Goal: Answer question/provide support

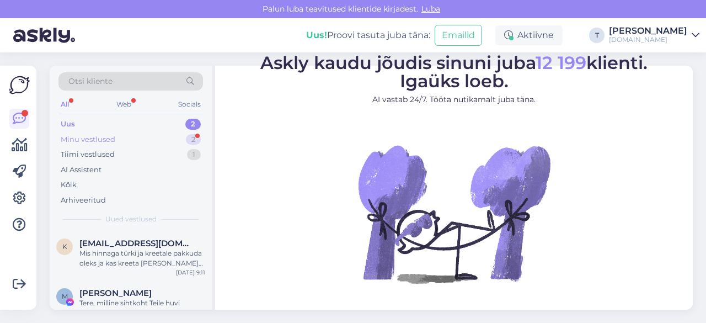
click at [145, 138] on div "Minu vestlused 2" at bounding box center [130, 139] width 144 height 15
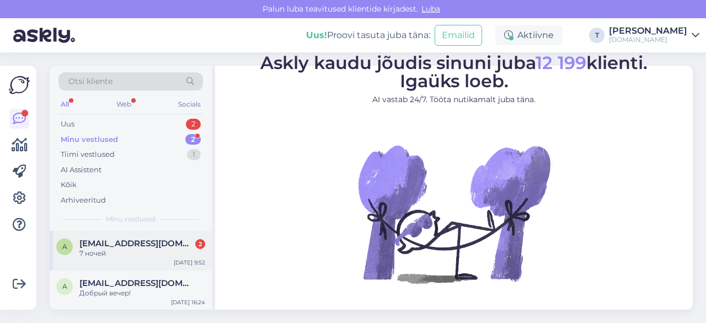
click at [140, 244] on span "[EMAIL_ADDRESS][DOMAIN_NAME]" at bounding box center [136, 243] width 115 height 10
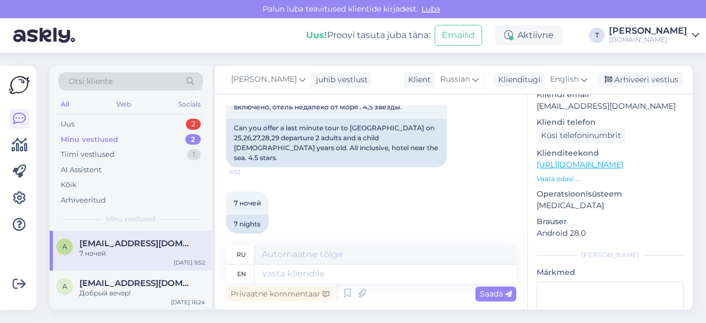
scroll to position [165, 0]
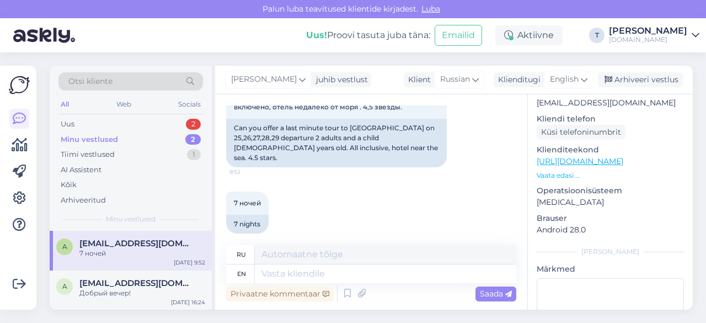
click at [567, 170] on p "Vaata edasi ..." at bounding box center [610, 175] width 147 height 10
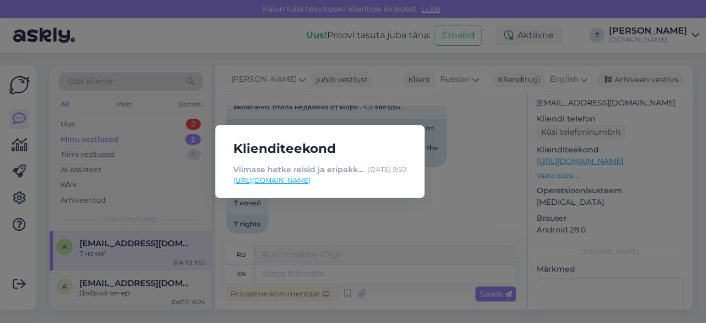
click at [307, 180] on link "[URL][DOMAIN_NAME]" at bounding box center [319, 180] width 173 height 10
click at [318, 277] on div "Klienditeekond Viimase hetke reisid ja eripakkumised | Tuusik [DATE] 9:50 [URL]…" at bounding box center [353, 161] width 706 height 323
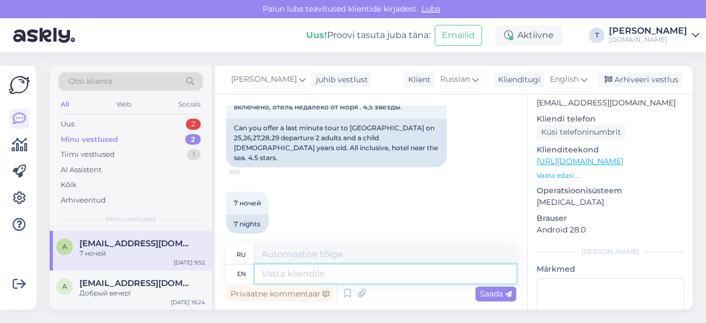
click at [317, 274] on textarea at bounding box center [385, 273] width 261 height 19
click at [570, 81] on span "English" at bounding box center [564, 79] width 29 height 12
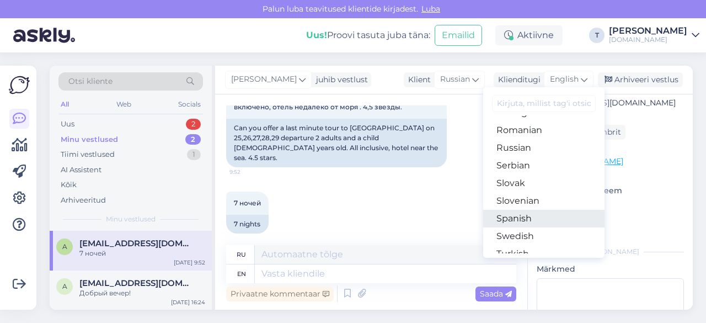
scroll to position [343, 0]
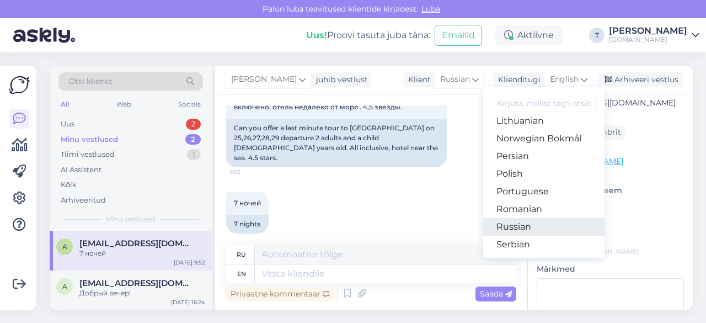
click at [513, 228] on link "Russian" at bounding box center [543, 227] width 121 height 18
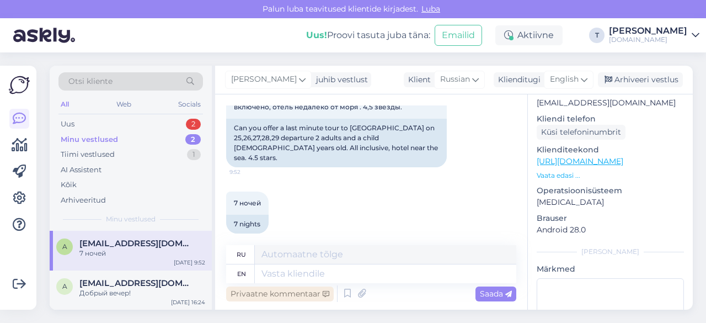
scroll to position [140, 0]
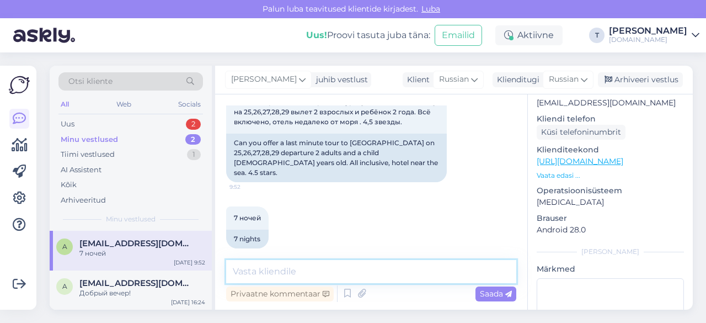
click at [320, 273] on textarea at bounding box center [371, 271] width 290 height 23
type textarea "L"
type textarea "Добрый день есть 29.08 вылет пришлю на почту"
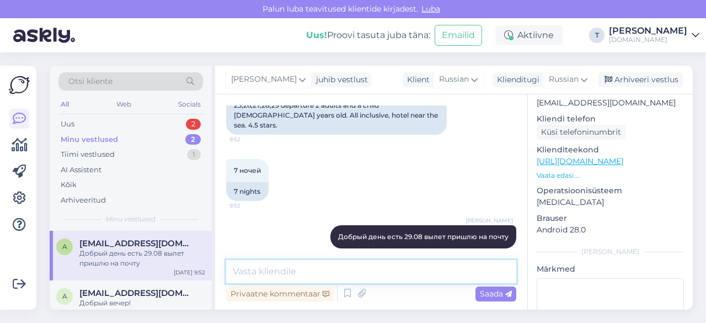
scroll to position [110, 0]
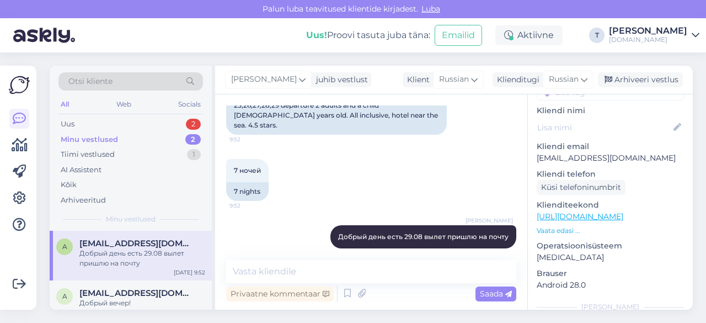
click at [576, 152] on p "[EMAIL_ADDRESS][DOMAIN_NAME]" at bounding box center [610, 158] width 147 height 12
copy p "[EMAIL_ADDRESS][DOMAIN_NAME]"
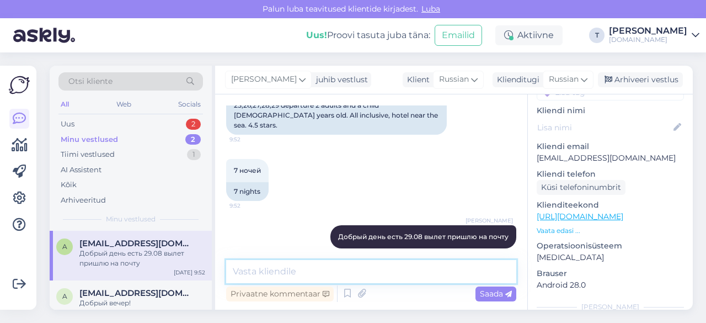
click at [331, 275] on textarea at bounding box center [371, 271] width 290 height 23
paste textarea "[URL][DOMAIN_NAME][DATE]"
type textarea "[URL][DOMAIN_NAME][DATE]"
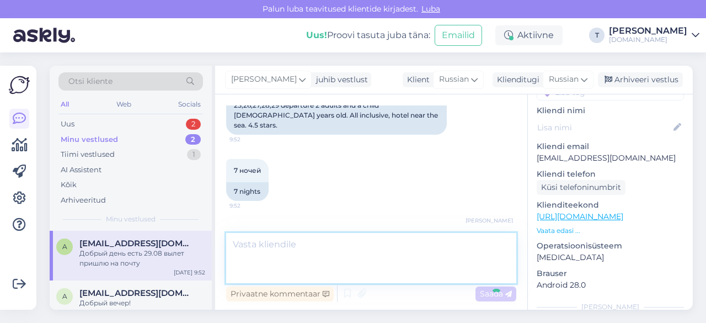
scroll to position [254, 0]
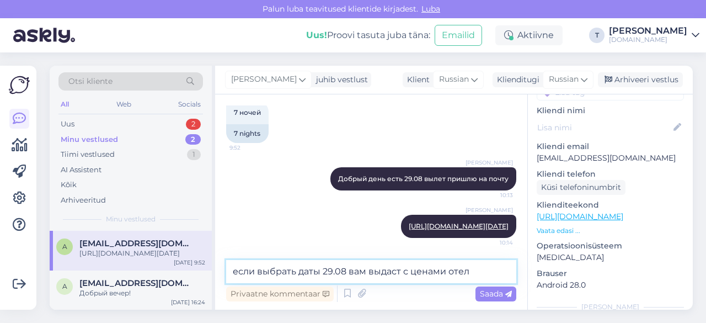
type textarea "если выбрать даты 29.08 вам выдаст с ценами отели"
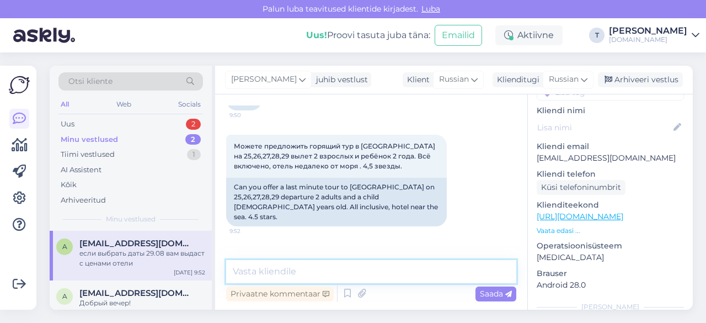
scroll to position [81, 0]
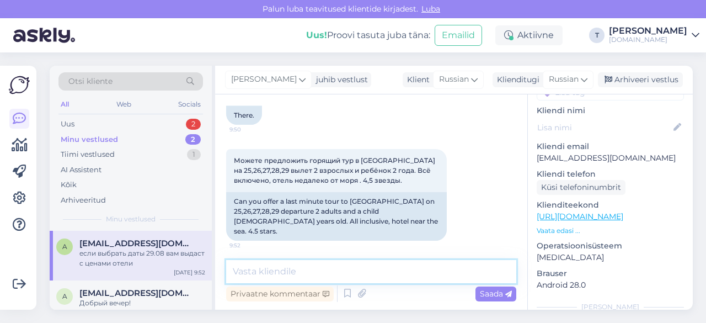
click at [258, 270] on textarea at bounding box center [371, 271] width 290 height 23
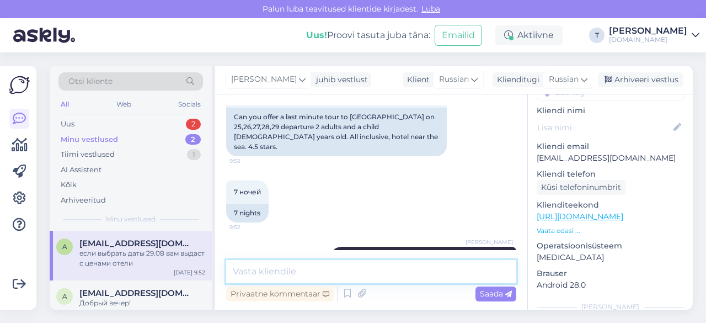
scroll to position [302, 0]
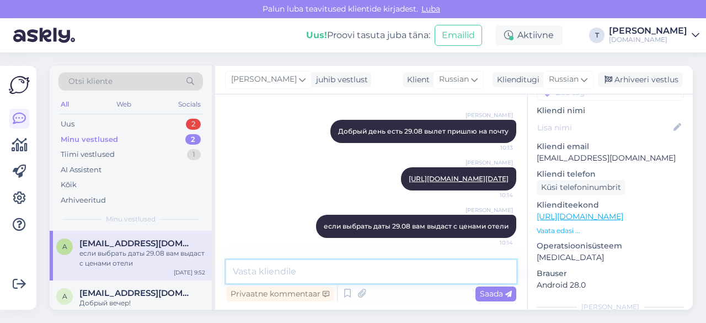
click at [333, 278] on textarea at bounding box center [371, 271] width 290 height 23
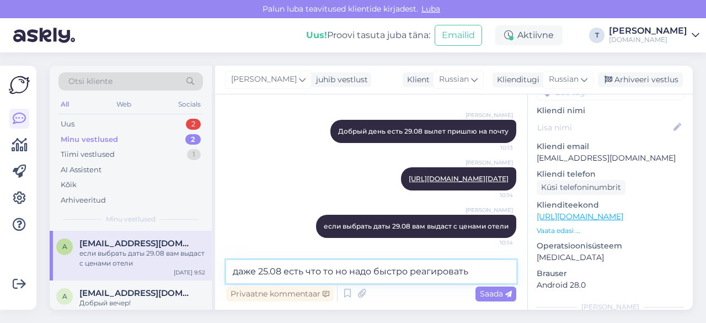
type textarea "даже 25.08 есть что то но надо быстро реагировать"
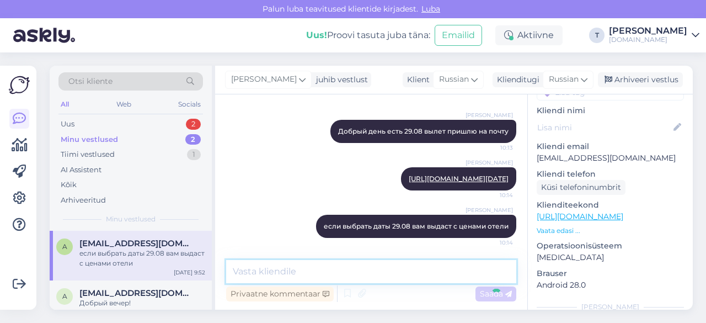
scroll to position [349, 0]
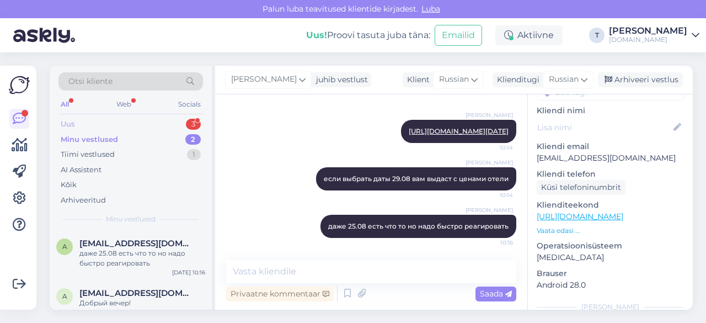
click at [133, 125] on div "Uus 3" at bounding box center [130, 123] width 144 height 15
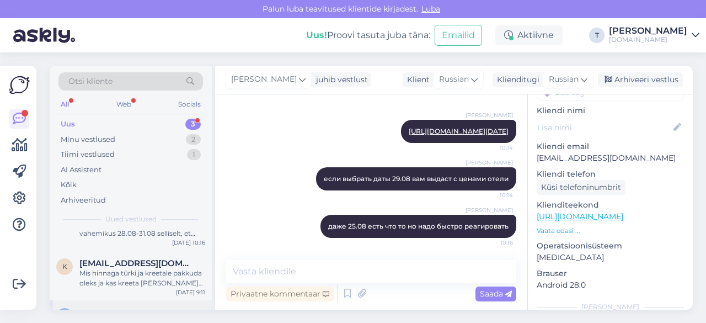
scroll to position [69, 0]
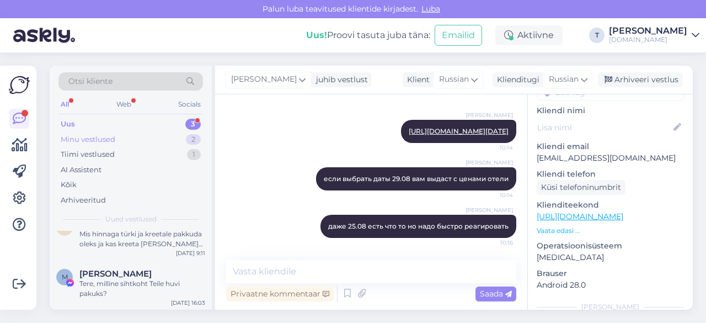
click at [151, 136] on div "Minu vestlused 2" at bounding box center [130, 139] width 144 height 15
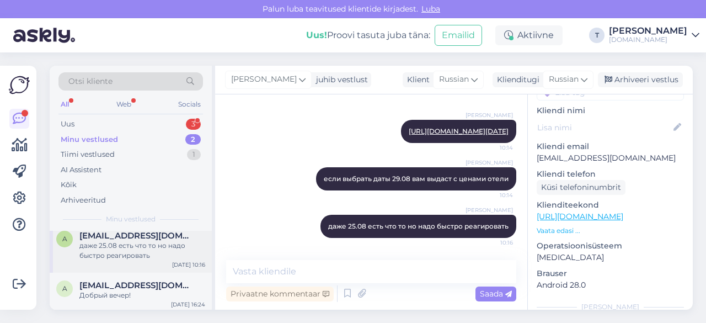
scroll to position [9, 0]
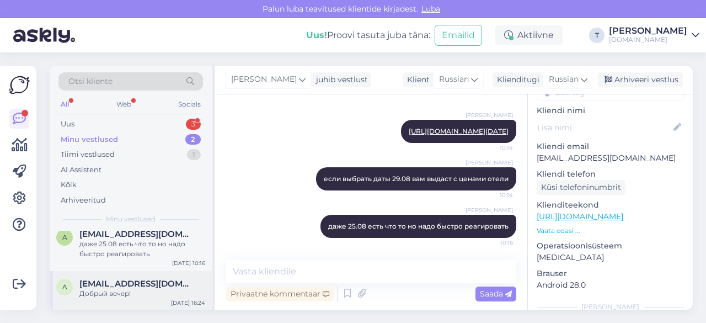
click at [125, 288] on div "Добрый вечер!" at bounding box center [142, 293] width 126 height 10
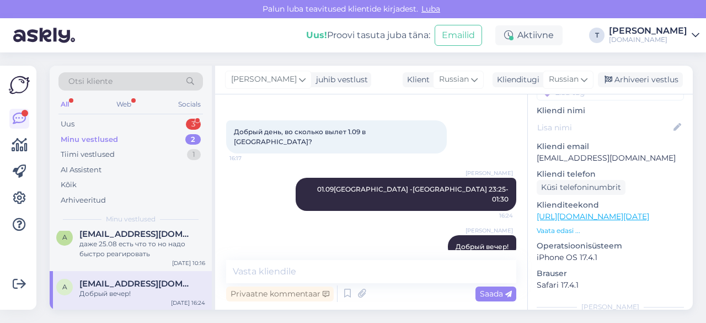
scroll to position [0, 0]
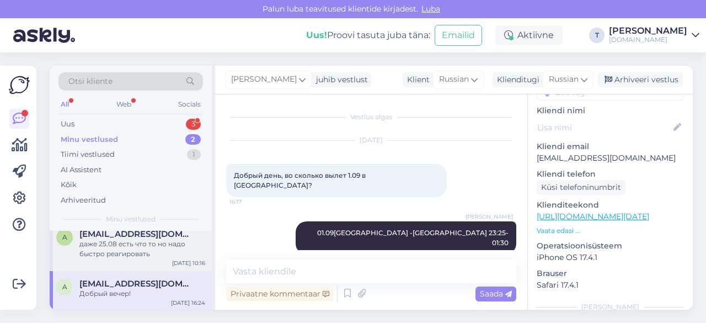
click at [158, 243] on div "даже 25.08 есть что то но надо быстро реагировать" at bounding box center [142, 249] width 126 height 20
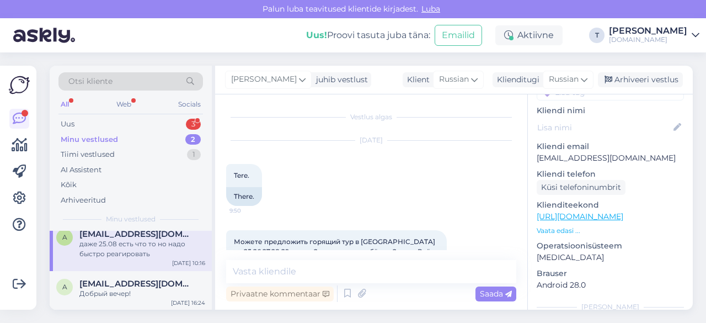
scroll to position [349, 0]
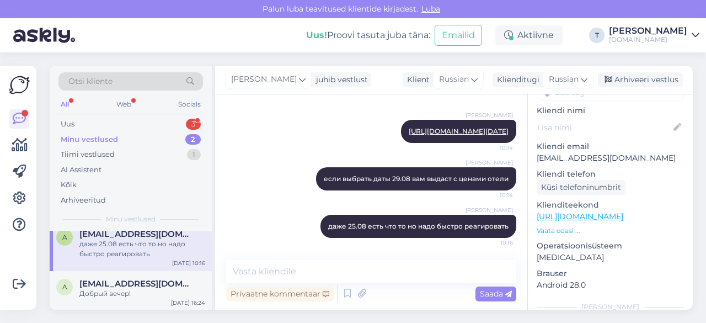
click at [572, 152] on p "[EMAIL_ADDRESS][DOMAIN_NAME]" at bounding box center [610, 158] width 147 height 12
copy p "[EMAIL_ADDRESS][DOMAIN_NAME]"
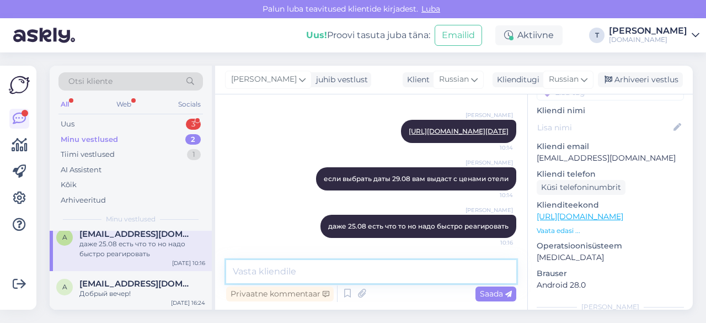
click at [344, 276] on textarea at bounding box center [371, 271] width 290 height 23
click at [305, 274] on textarea at bounding box center [371, 271] width 290 height 23
type textarea "на какой бюджет Вы расчитываете?"
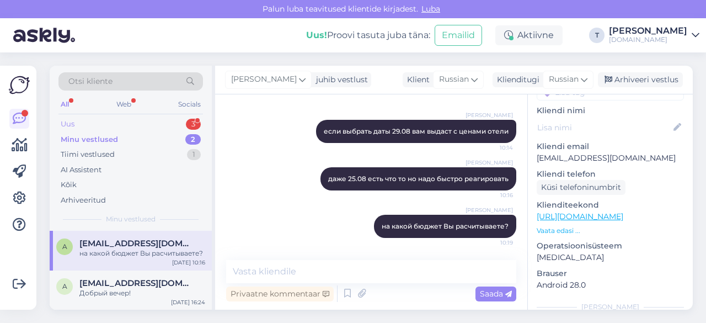
click at [144, 123] on div "Uus 3" at bounding box center [130, 123] width 144 height 15
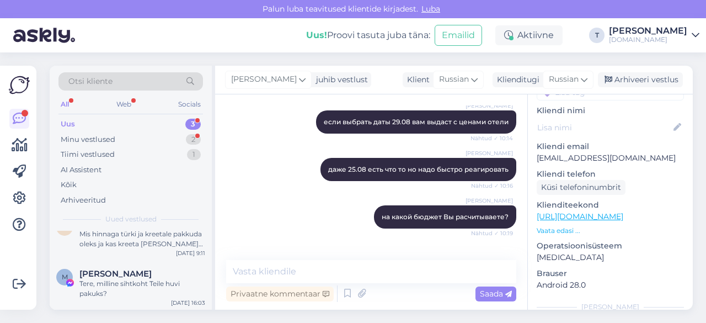
scroll to position [501, 0]
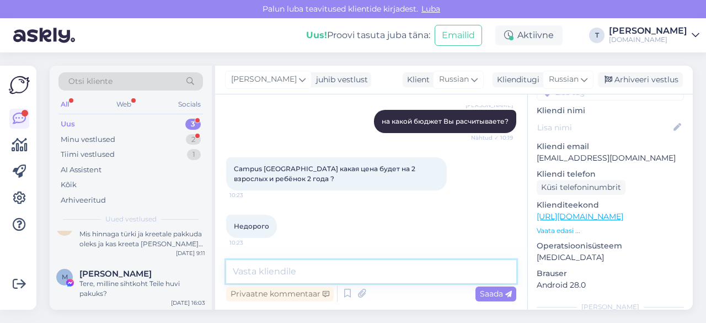
click at [304, 270] on textarea at bounding box center [371, 271] width 290 height 23
type textarea "1234€"
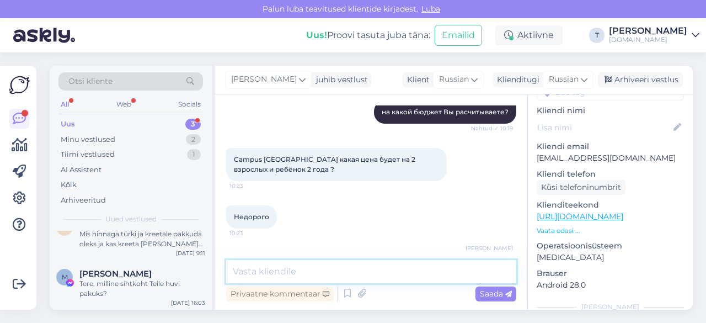
scroll to position [549, 0]
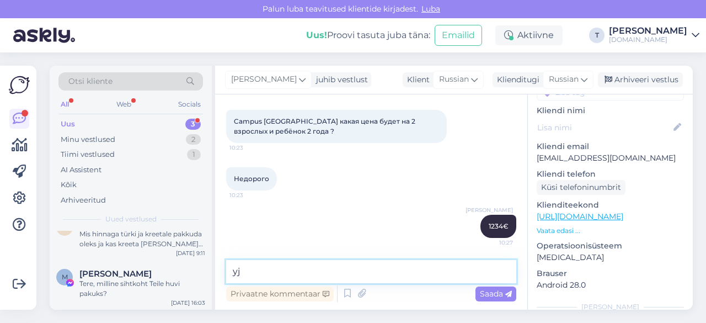
type textarea "y"
type textarea "там 7 мест на самолёт"
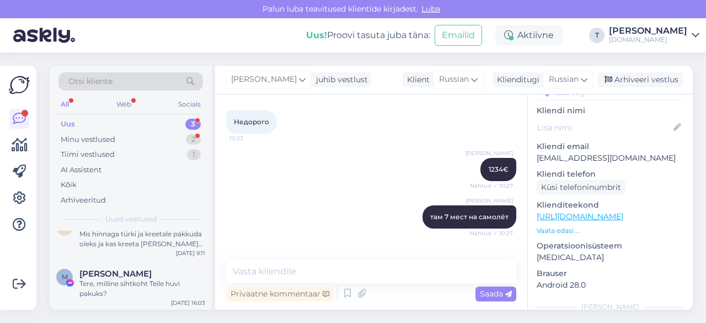
scroll to position [644, 0]
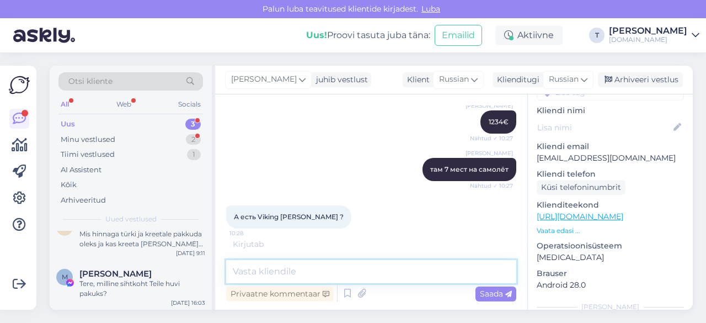
click at [305, 271] on textarea at bounding box center [371, 271] width 290 height 23
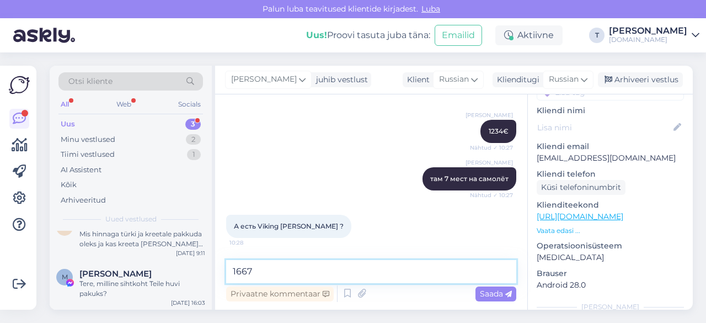
type textarea "1667€"
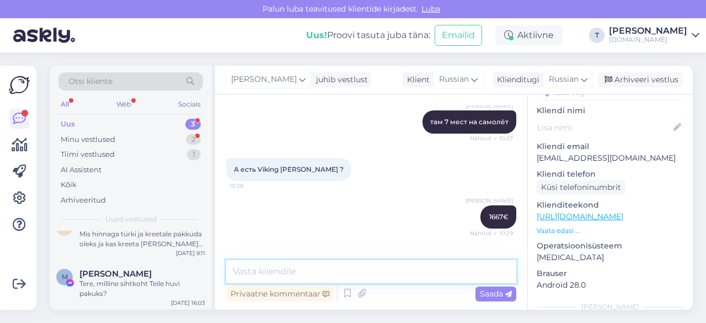
scroll to position [748, 0]
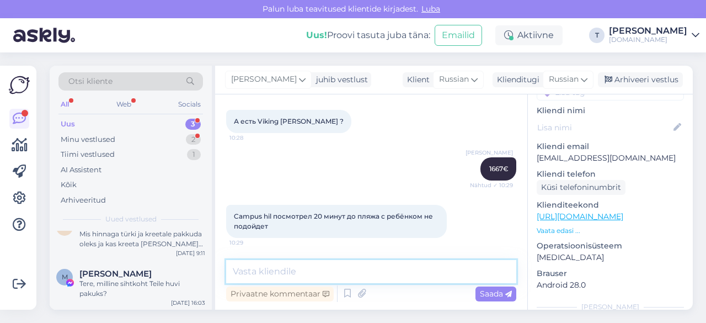
click at [338, 276] on textarea at bounding box center [371, 271] width 290 height 23
click at [336, 275] on textarea at bounding box center [371, 271] width 290 height 23
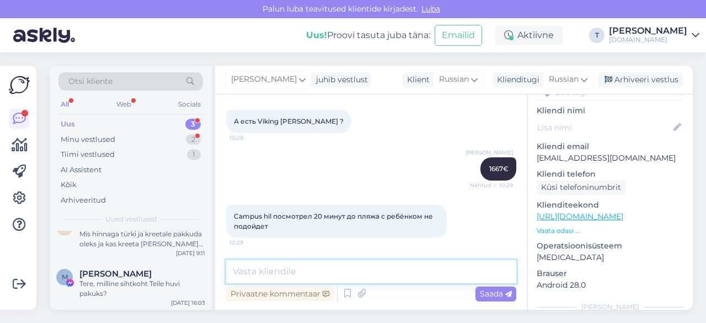
paste textarea "[PERSON_NAME][GEOGRAPHIC_DATA]* всё включено 7 ночей Standard 1397€ 7 мест на с…"
type textarea "[PERSON_NAME][GEOGRAPHIC_DATA]* всё включено 7 ночей Standard 1397€ 7 мест на с…"
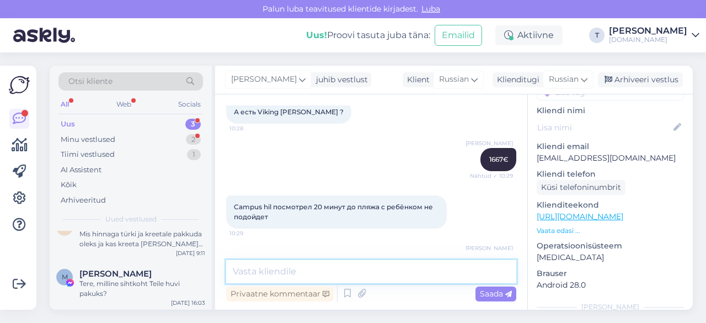
scroll to position [825, 0]
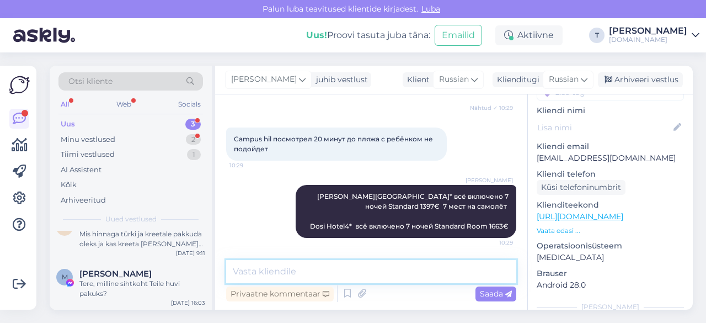
click at [299, 275] on textarea at bounding box center [371, 271] width 290 height 23
click at [297, 274] on textarea at bounding box center [371, 271] width 290 height 23
type textarea "l"
type textarea "отели бюджетные все как правило не 1 линия"
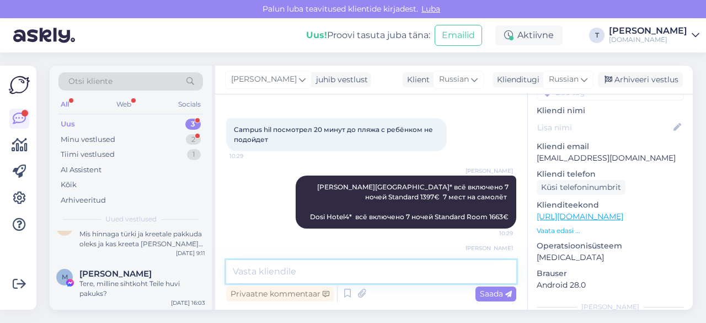
scroll to position [873, 0]
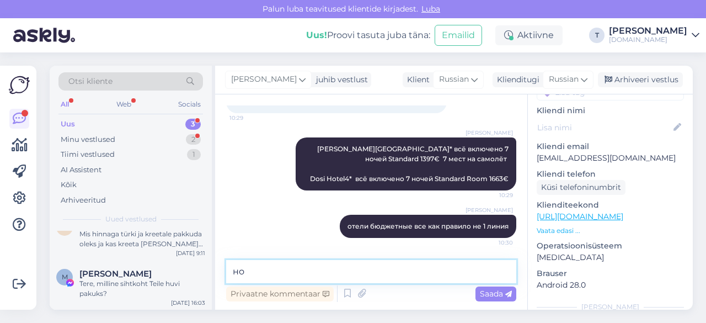
type textarea "н"
paste textarea "автобус до пляжа: бесплатно"
type textarea "автобус до пляжа: бесплатно"
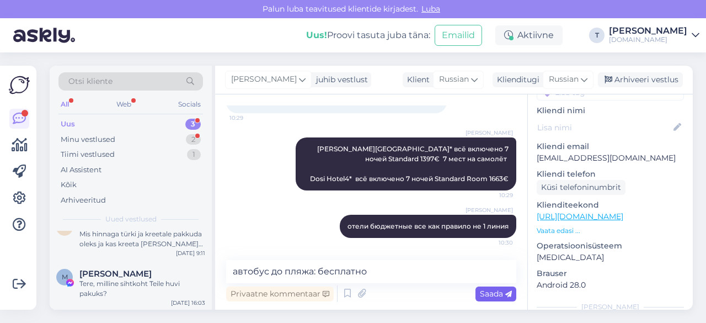
click at [480, 297] on span "Saada" at bounding box center [496, 293] width 32 height 10
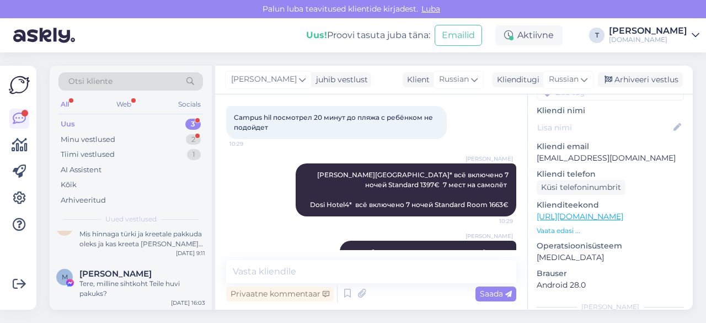
scroll to position [920, 0]
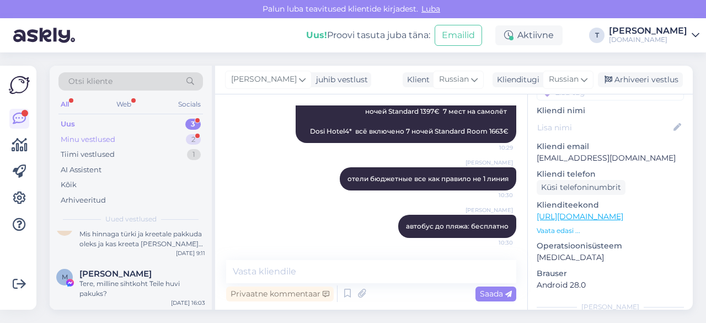
click at [147, 136] on div "Minu vestlused 2" at bounding box center [130, 139] width 144 height 15
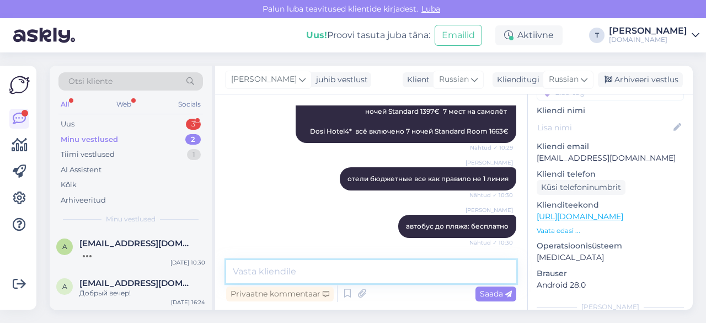
click at [337, 265] on textarea at bounding box center [371, 271] width 290 height 23
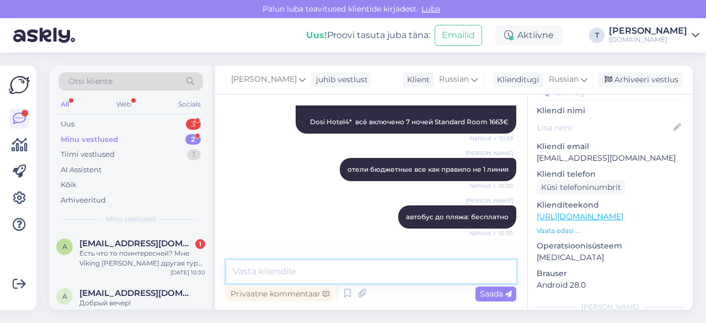
scroll to position [978, 0]
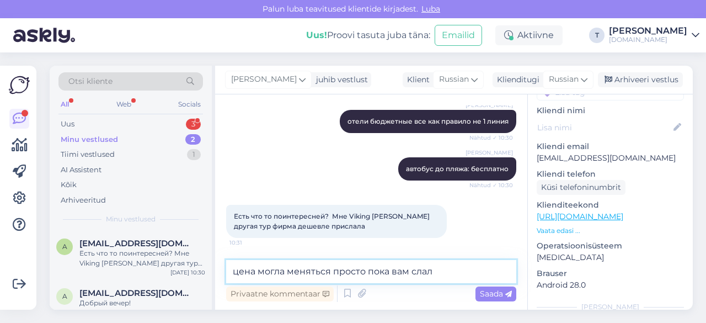
type textarea "цена могла меняться просто пока вам слали"
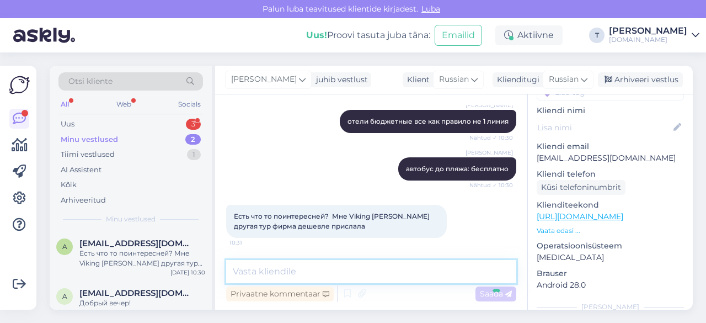
scroll to position [1025, 0]
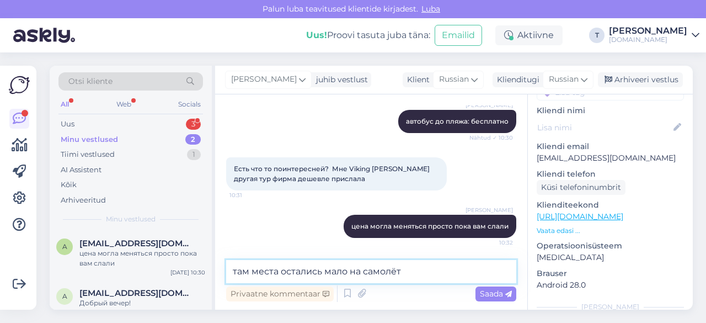
type textarea "там места остались мало на самолёт"
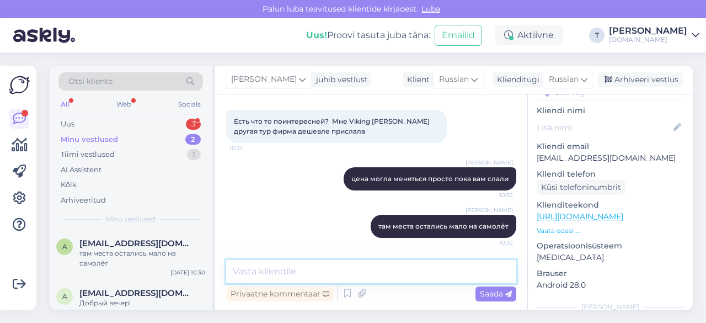
click at [309, 276] on textarea at bounding box center [371, 271] width 290 height 23
type textarea "у всех агенств цены одинаковые"
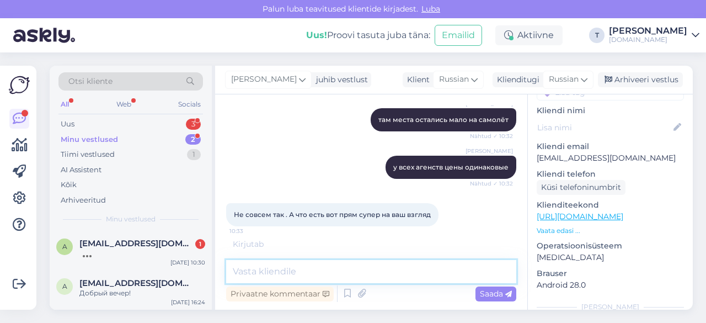
scroll to position [1179, 0]
click at [363, 271] on textarea at bounding box center [371, 271] width 290 height 23
click at [361, 272] on textarea at bounding box center [371, 271] width 290 height 23
type textarea "x"
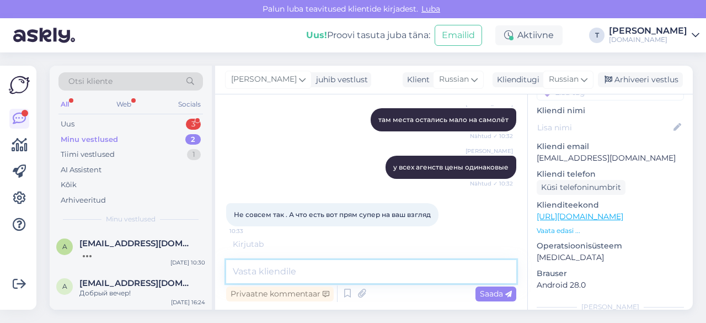
type textarea "x"
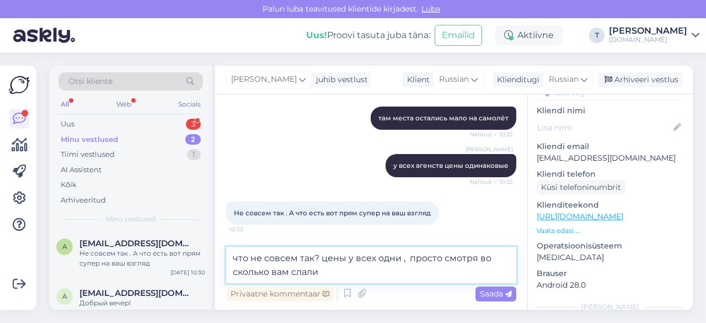
type textarea "что не совсем так? цены у всех одни , просто смотря во сколько вам слали"
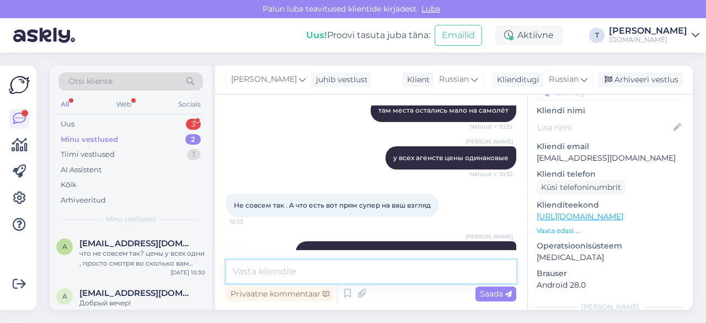
scroll to position [1225, 0]
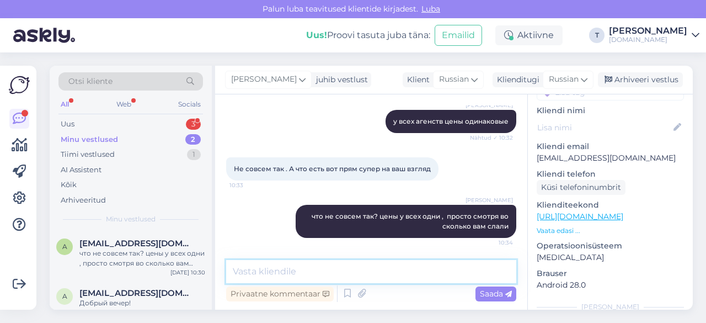
click at [372, 277] on textarea at bounding box center [371, 271] width 290 height 23
click at [373, 274] on textarea at bounding box center [371, 271] width 290 height 23
click at [373, 272] on textarea at bounding box center [371, 271] width 290 height 23
type textarea "супер на какой бюджет?"
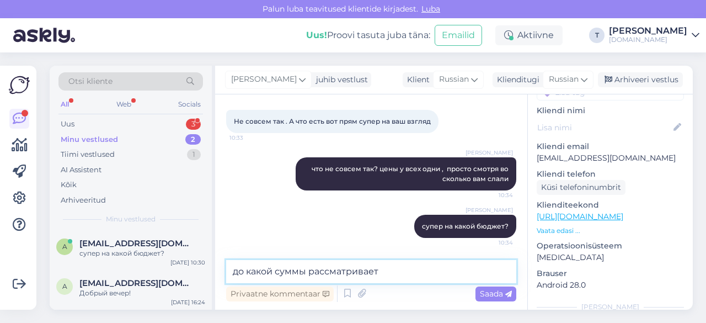
type textarea "до какой суммы рассматриваете"
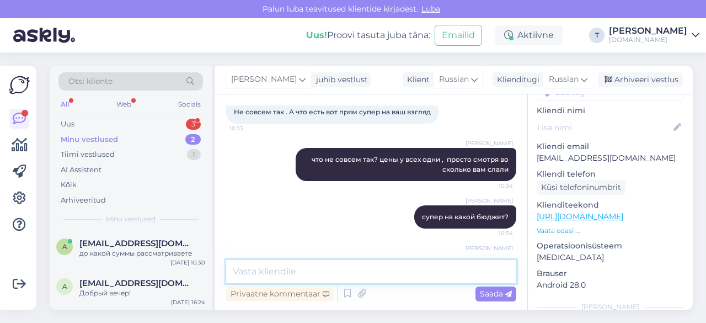
scroll to position [1320, 0]
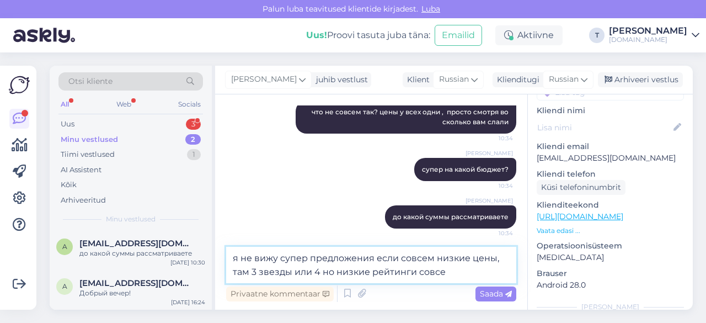
type textarea "я не вижу супер предложения если совсем низкие цены, там 3 звезды или 4 но низк…"
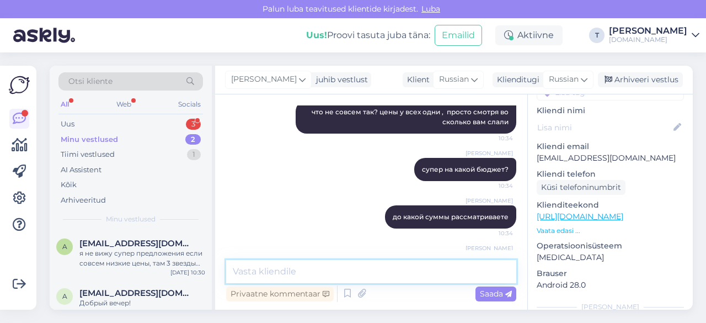
scroll to position [1377, 0]
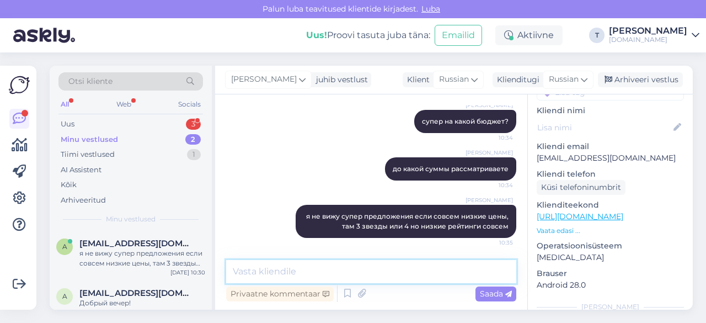
click at [304, 267] on textarea at bounding box center [371, 271] width 290 height 23
type textarea "[PERSON_NAME] не так далеко от моряъ"
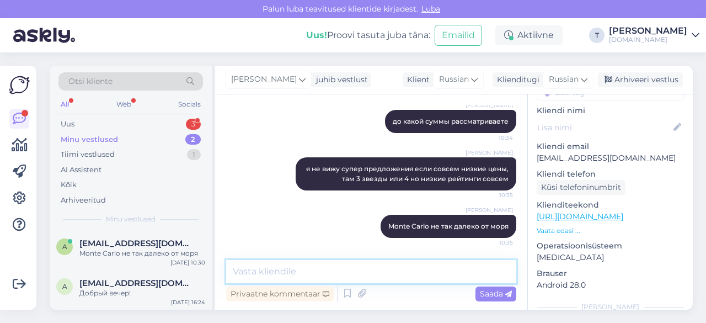
click at [310, 273] on textarea at bounding box center [371, 271] width 290 height 23
type textarea "цена хорошая но назвать отель супер не могу"
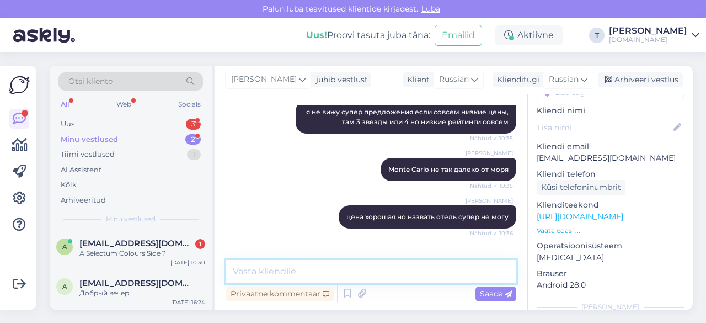
scroll to position [1519, 0]
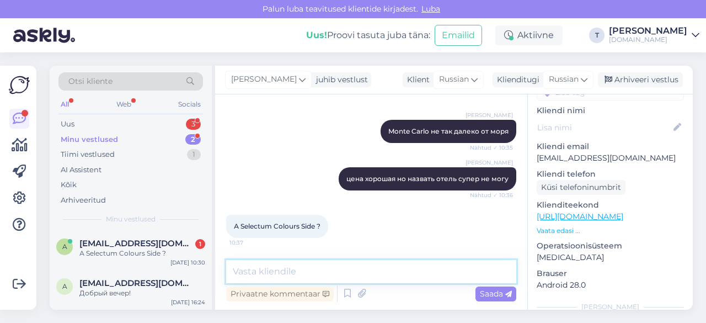
click at [296, 272] on textarea at bounding box center [371, 271] width 290 height 23
paste textarea "[URL][DOMAIN_NAME]"
type textarea "[URL][DOMAIN_NAME] 1584€"
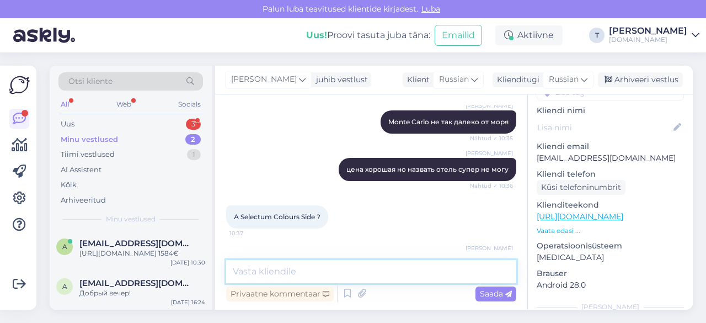
scroll to position [1567, 0]
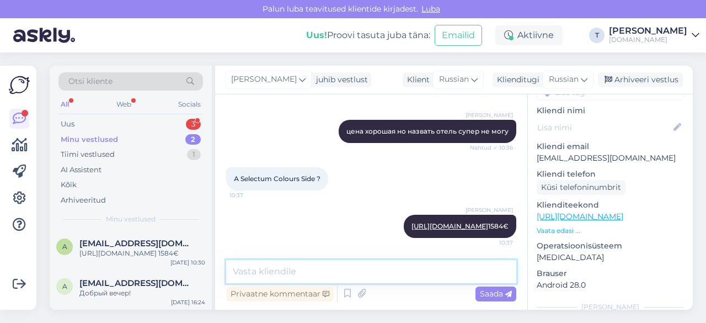
click at [292, 265] on textarea at bounding box center [371, 271] width 290 height 23
paste textarea "[GEOGRAPHIC_DATA]"
type textarea "Selectum [GEOGRAPHIC_DATA] 1683€"
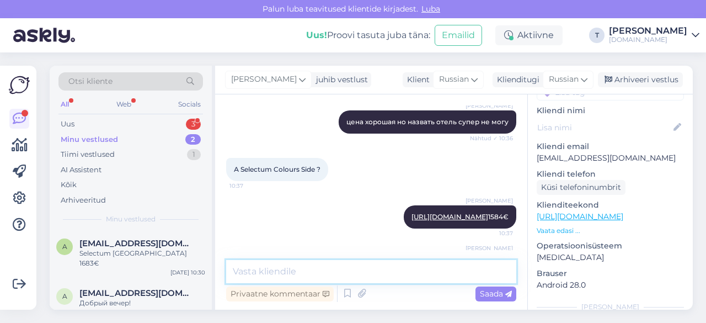
scroll to position [1614, 0]
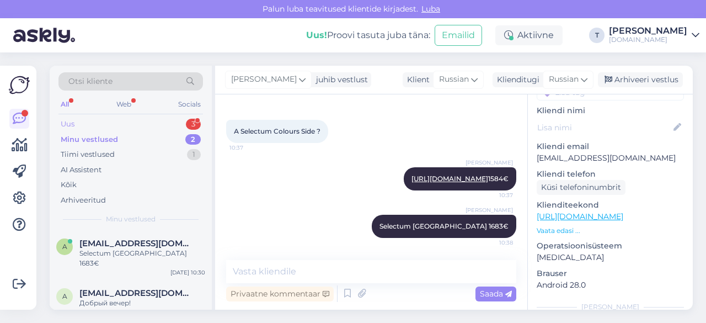
click at [163, 123] on div "Uus 3" at bounding box center [130, 123] width 144 height 15
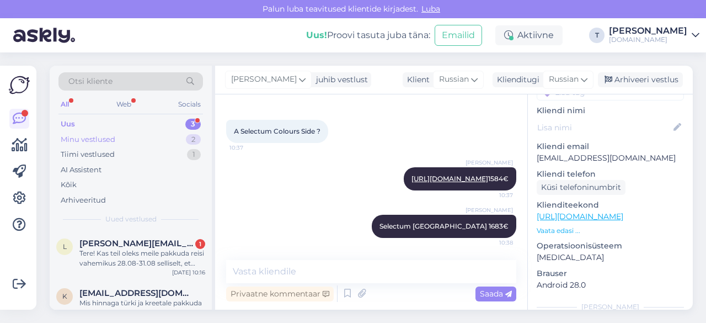
click at [162, 142] on div "Minu vestlused 2" at bounding box center [130, 139] width 144 height 15
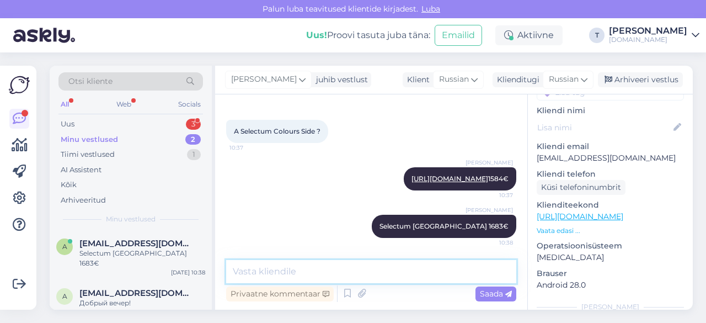
click at [347, 271] on textarea at bounding box center [371, 271] width 290 height 23
click at [286, 271] on textarea "Campus hill 1184€" at bounding box center [371, 271] width 290 height 23
type textarea "Campus hill 30.08 1184€"
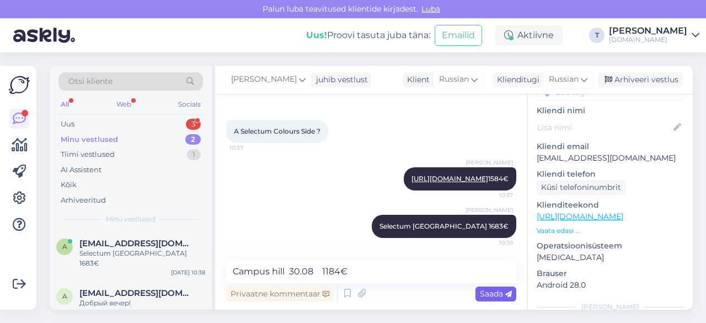
click at [494, 294] on span "Saada" at bounding box center [496, 293] width 32 height 10
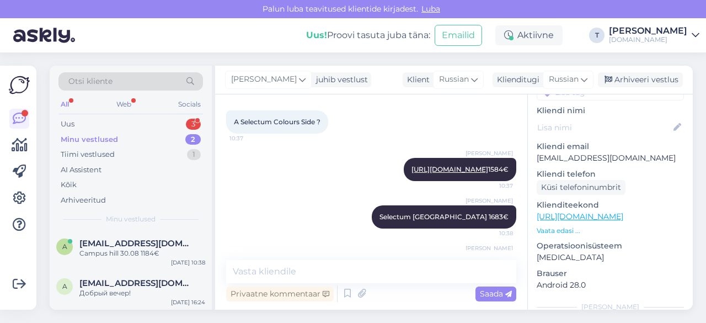
scroll to position [1661, 0]
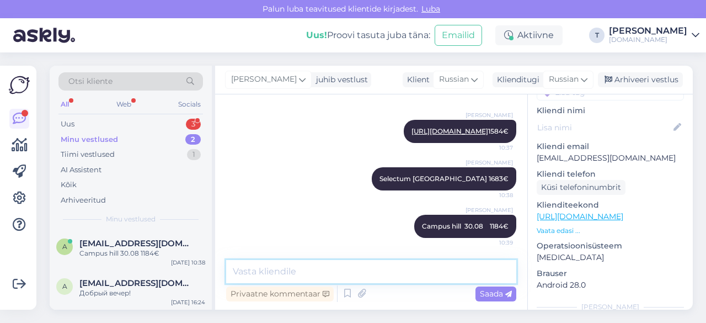
paste textarea "Grand Kolibri Prestige & Spa (5)"
type textarea "Grand Kolibri Prestige & Spa (5) 1596€"
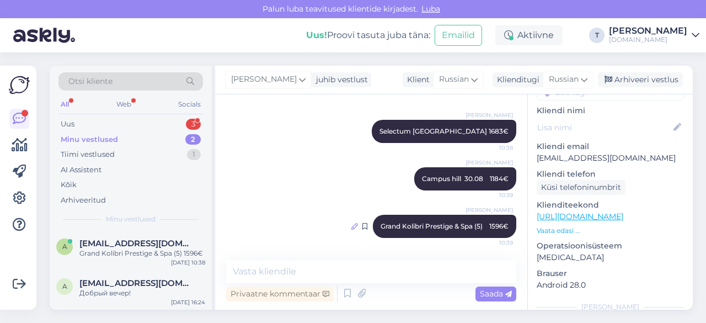
drag, startPoint x: 376, startPoint y: 224, endPoint x: 344, endPoint y: 224, distance: 31.4
click at [351, 224] on icon at bounding box center [354, 226] width 7 height 7
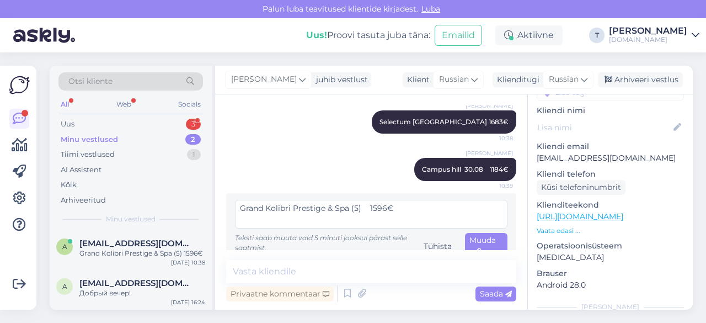
click at [242, 219] on textarea "Grand Kolibri Prestige & Spa (5) 1596€" at bounding box center [371, 214] width 272 height 29
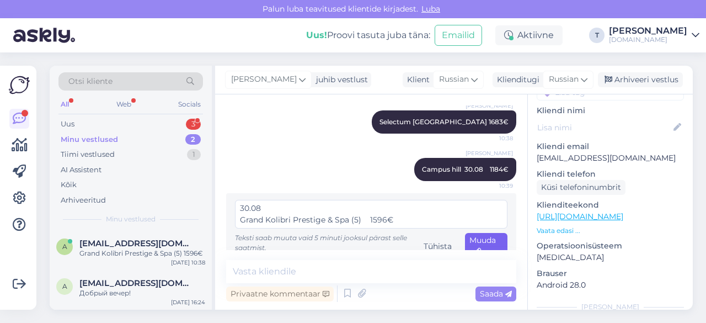
type textarea "30.08 Grand Kolibri Prestige & Spa (5) 1596€"
click at [473, 243] on div "Muuda" at bounding box center [486, 246] width 42 height 26
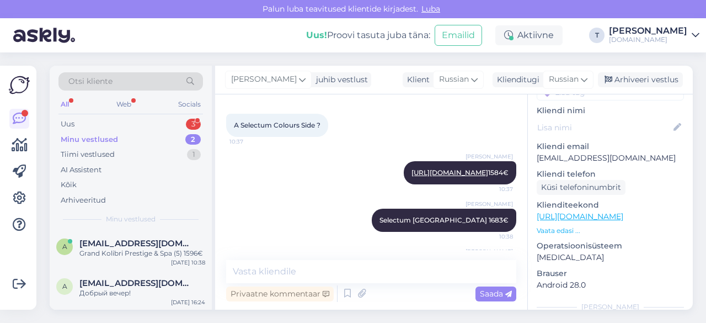
scroll to position [1664, 0]
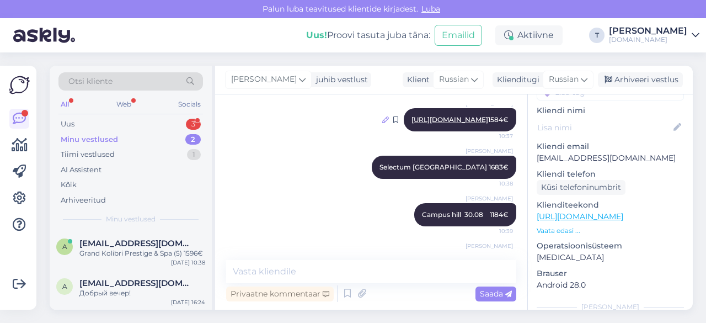
drag, startPoint x: 484, startPoint y: 131, endPoint x: 353, endPoint y: 131, distance: 130.7
click at [382, 123] on icon at bounding box center [385, 119] width 7 height 7
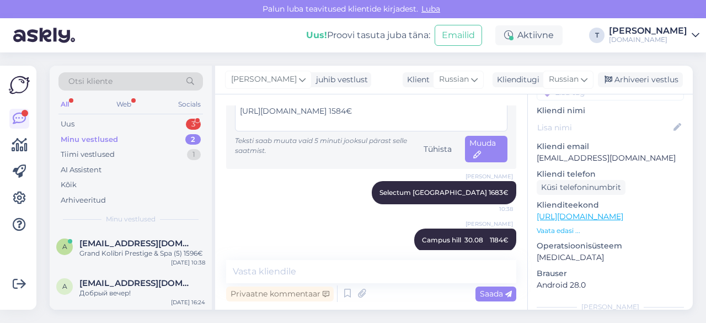
click at [355, 120] on textarea "[URL][DOMAIN_NAME] 1584€" at bounding box center [371, 117] width 272 height 29
click at [356, 120] on textarea "[URL][DOMAIN_NAME] 1584€" at bounding box center [371, 117] width 272 height 29
type textarea "[URL][DOMAIN_NAME] 1584€"
click at [100, 148] on div "Tiimi vestlused 1" at bounding box center [130, 154] width 144 height 15
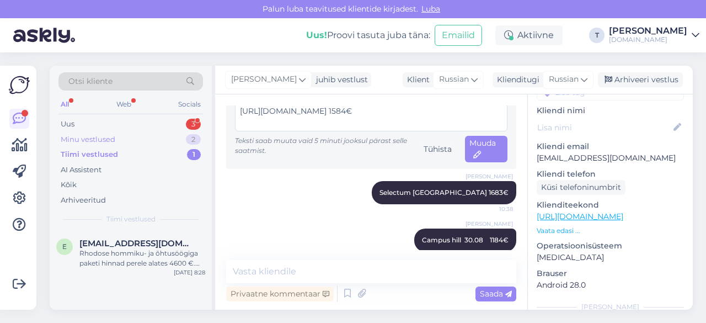
click at [100, 136] on div "Minu vestlused" at bounding box center [88, 139] width 55 height 11
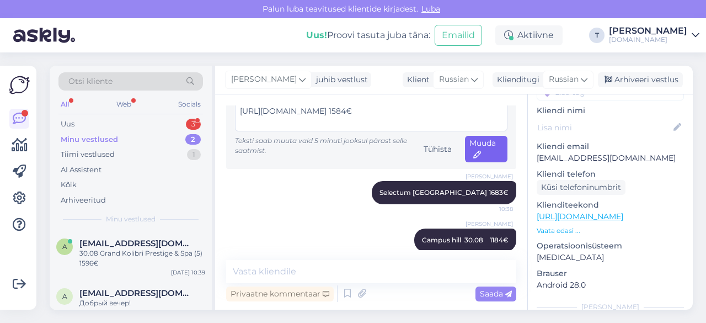
click at [473, 155] on span "Muuda" at bounding box center [482, 149] width 26 height 22
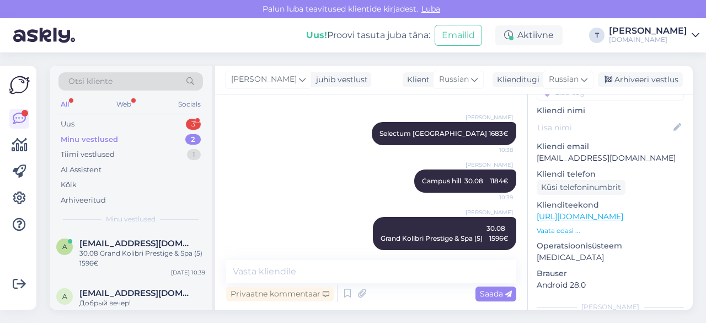
scroll to position [1719, 0]
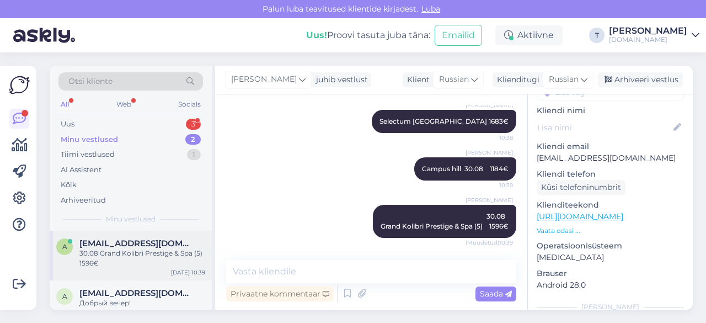
click at [176, 247] on span "[EMAIL_ADDRESS][DOMAIN_NAME]" at bounding box center [136, 243] width 115 height 10
click at [137, 122] on div "Uus 3" at bounding box center [130, 123] width 144 height 15
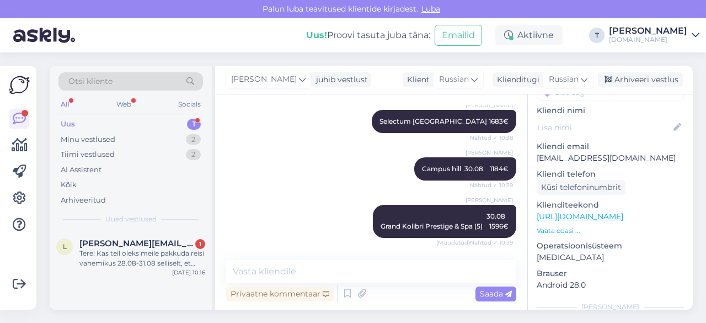
click at [636, 88] on div "[PERSON_NAME] vestlust Klient Russian Klienditugi Russian Arabic Belarusian Bul…" at bounding box center [454, 80] width 478 height 29
